Goal: Entertainment & Leisure: Consume media (video, audio)

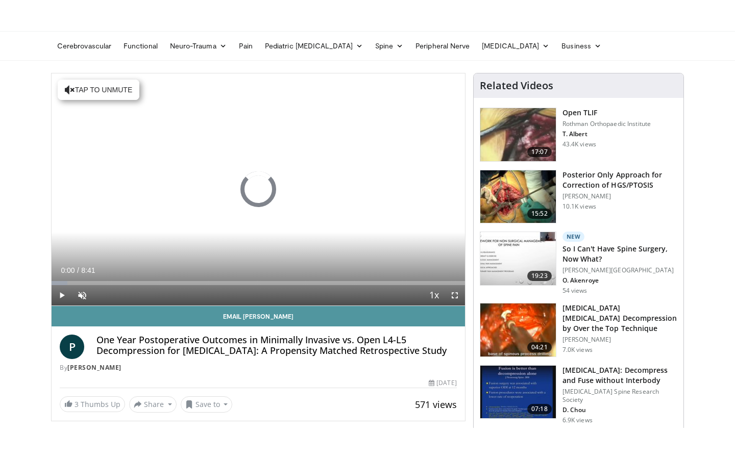
scroll to position [40, 0]
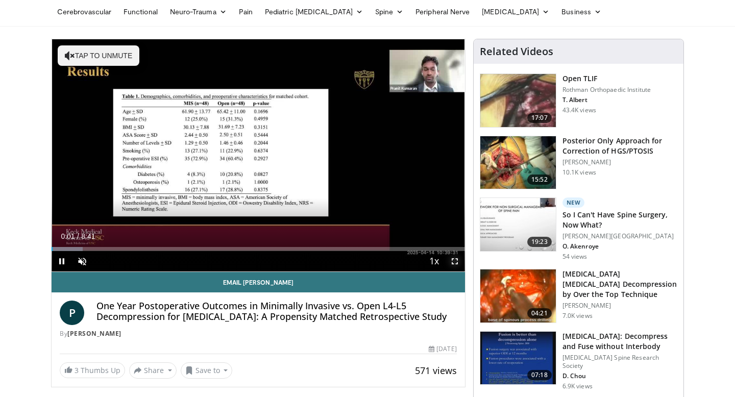
click at [454, 263] on span "Video Player" at bounding box center [455, 261] width 20 height 20
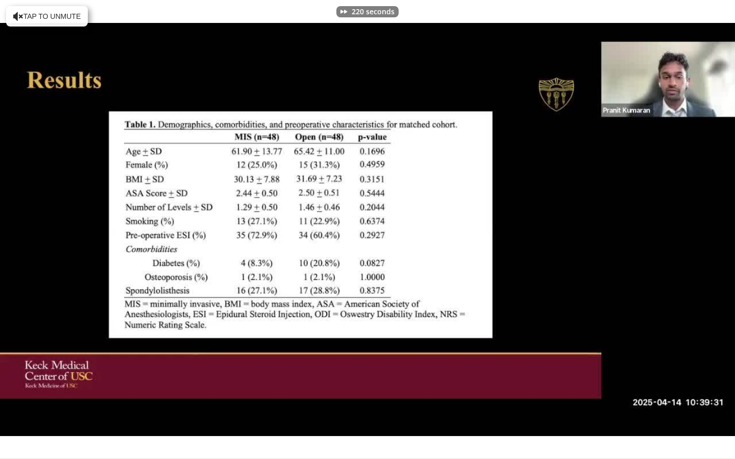
click at [454, 325] on div "220 seconds Tap to unmute" at bounding box center [367, 229] width 735 height 459
